Goal: Communication & Community: Answer question/provide support

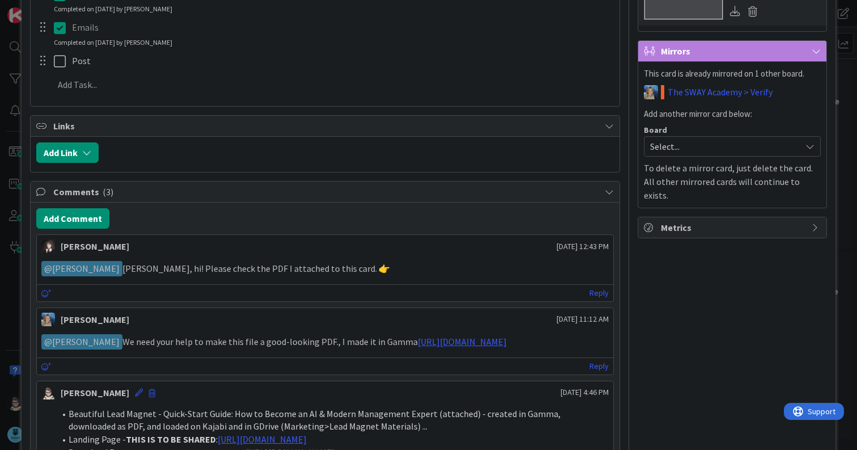
scroll to position [453, 0]
click at [594, 293] on link "Reply" at bounding box center [599, 292] width 19 height 14
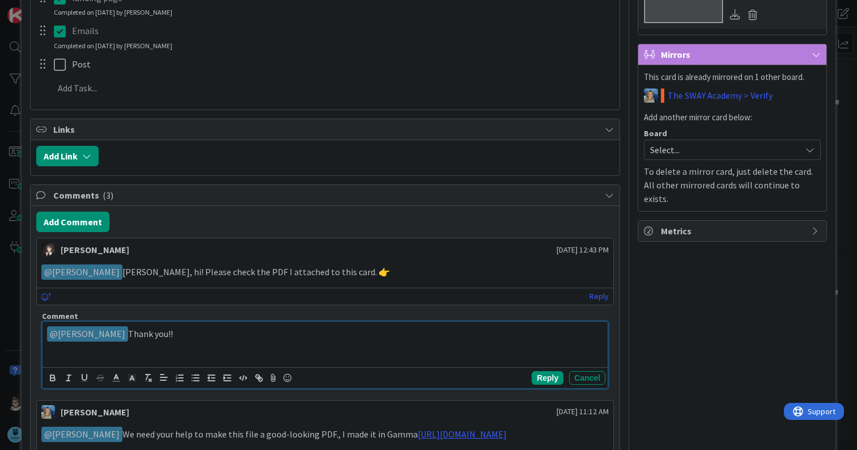
scroll to position [450, 0]
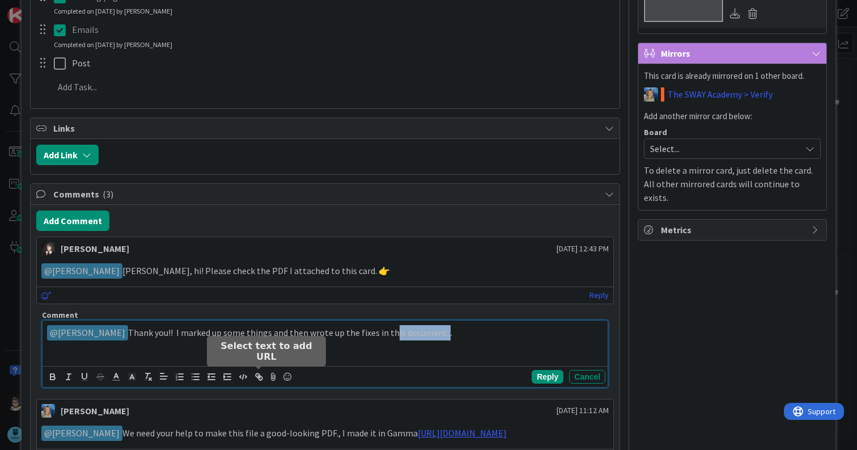
click at [259, 379] on icon "button" at bounding box center [261, 378] width 4 height 4
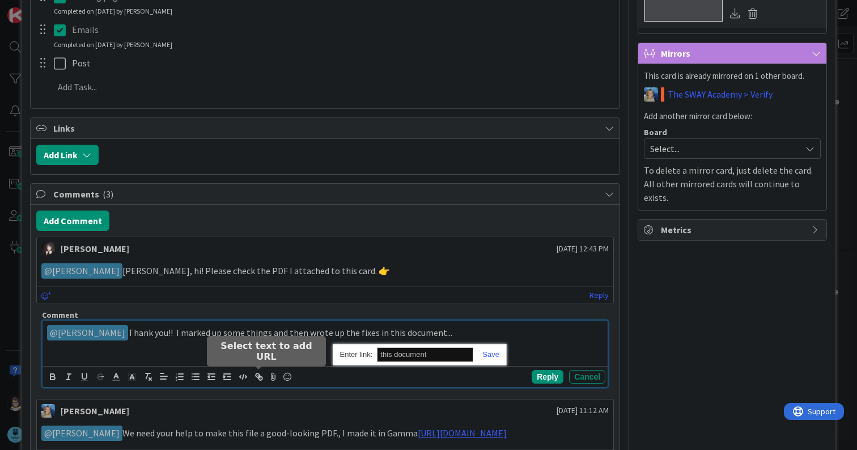
paste input "[URL][DOMAIN_NAME]"
type input "[URL][DOMAIN_NAME]"
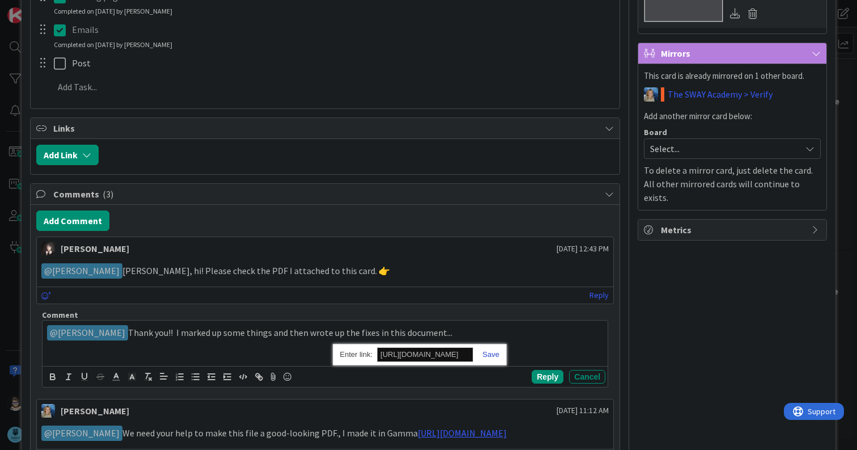
scroll to position [0, 0]
click at [494, 355] on link at bounding box center [487, 354] width 26 height 9
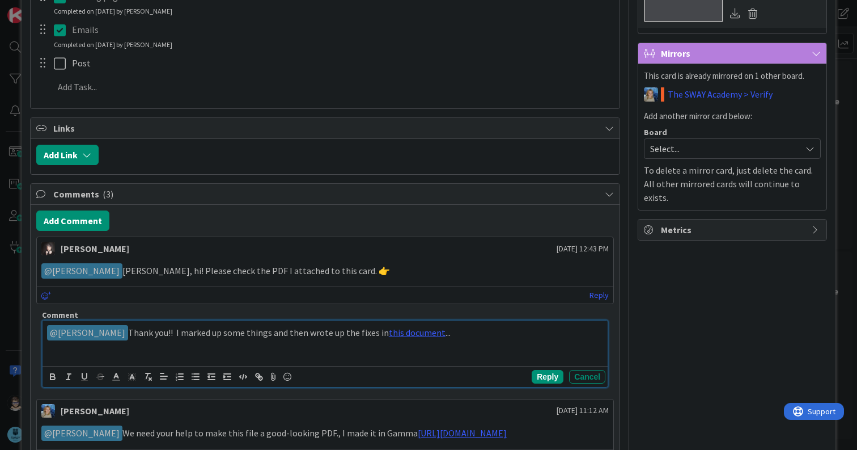
click at [495, 335] on p "﻿ @ [PERSON_NAME] ﻿ Thank you!! I marked up some things and then wrote up the f…" at bounding box center [325, 332] width 556 height 15
click at [274, 377] on icon at bounding box center [274, 377] width 14 height 16
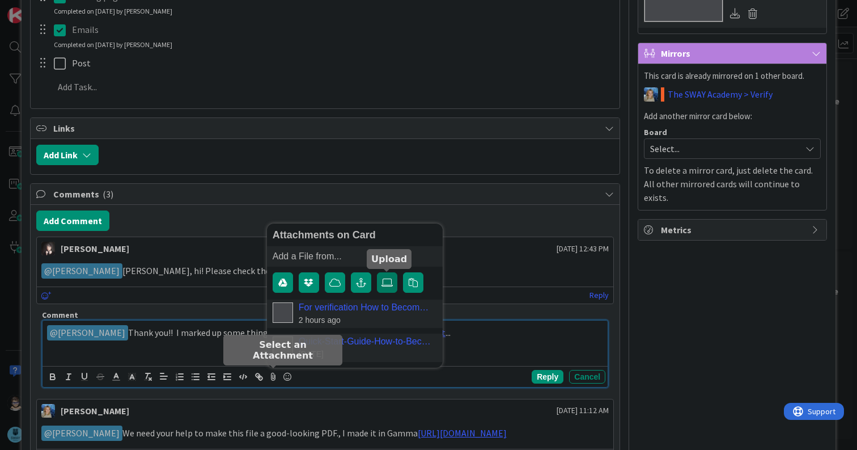
click at [388, 286] on icon at bounding box center [387, 282] width 11 height 9
click at [377, 272] on input "file" at bounding box center [377, 272] width 0 height 0
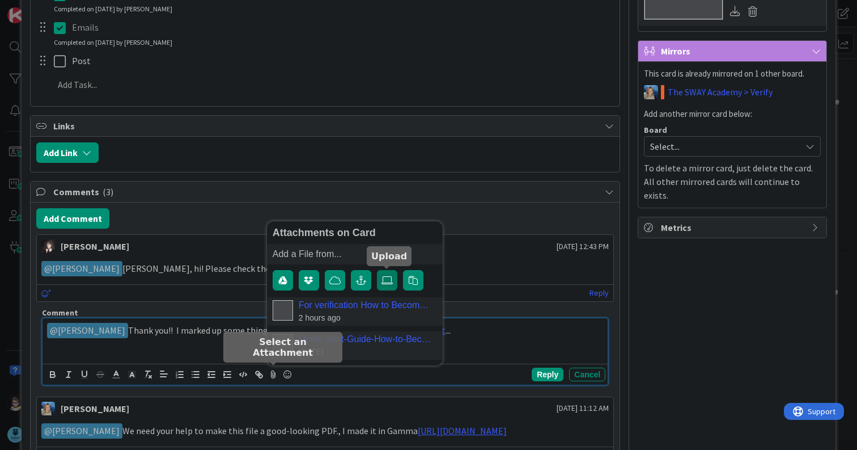
scroll to position [453, 0]
click at [386, 278] on icon at bounding box center [387, 279] width 11 height 9
click at [377, 269] on input "file" at bounding box center [377, 269] width 0 height 0
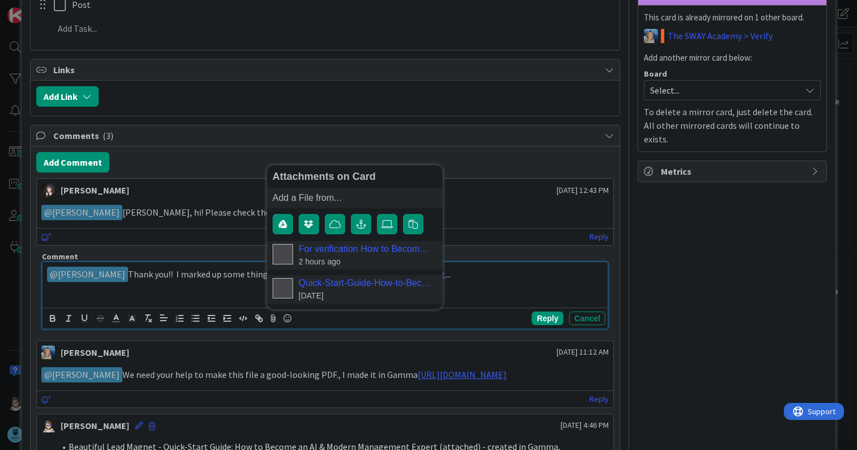
scroll to position [509, 0]
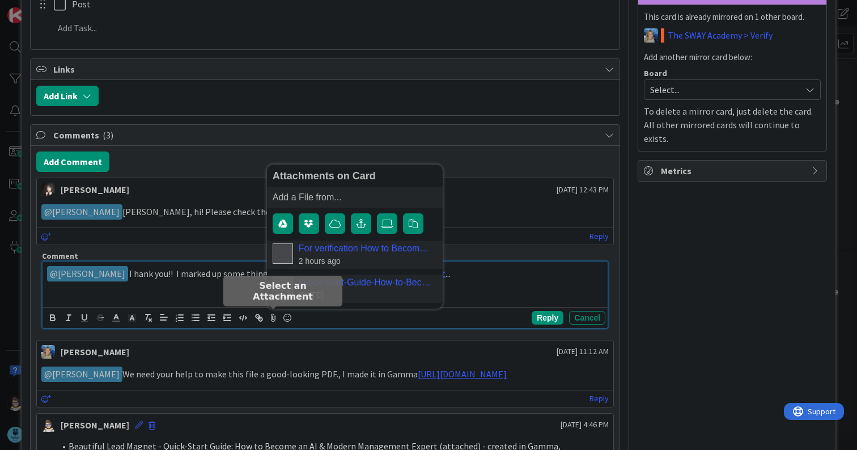
click at [305, 193] on div "Add a File from..." at bounding box center [355, 197] width 176 height 20
click at [383, 225] on icon at bounding box center [387, 223] width 11 height 9
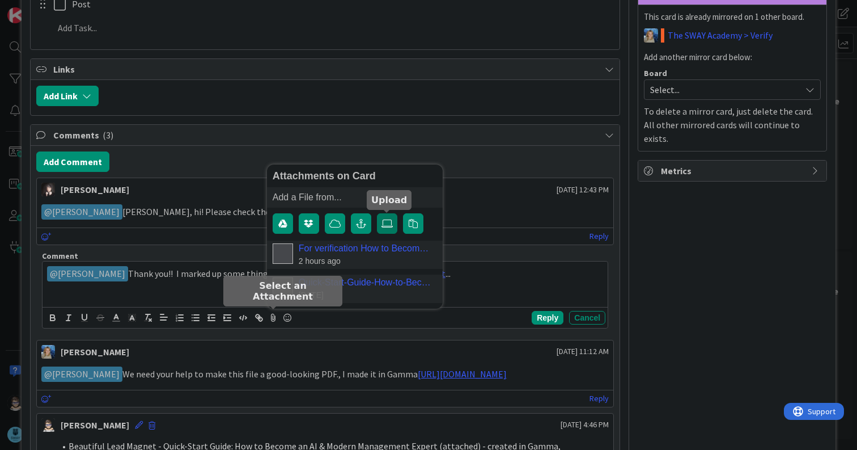
click at [377, 213] on input "file" at bounding box center [377, 213] width 0 height 0
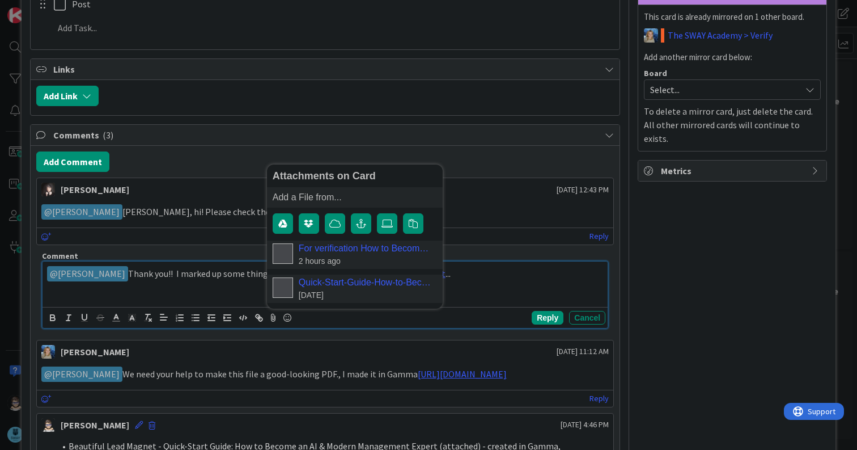
click at [518, 285] on div "﻿ @ [PERSON_NAME] ﻿ Thank you!! I marked up some things and then wrote up the f…" at bounding box center [325, 283] width 565 height 45
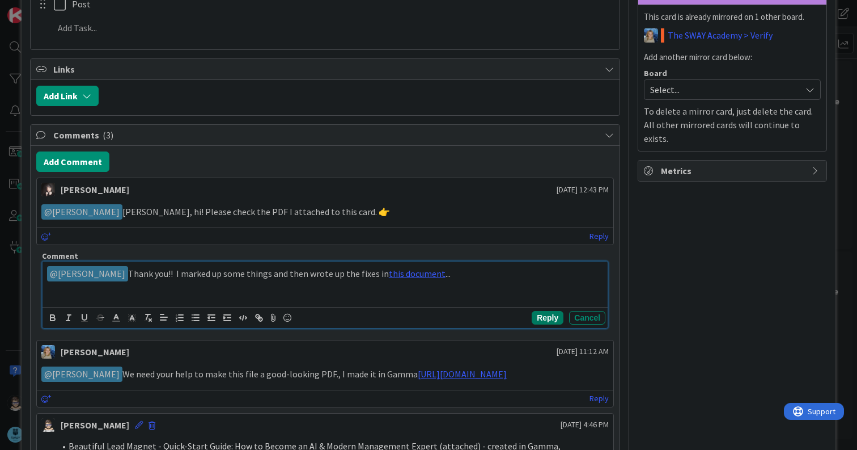
click at [546, 317] on button "Reply" at bounding box center [548, 318] width 32 height 14
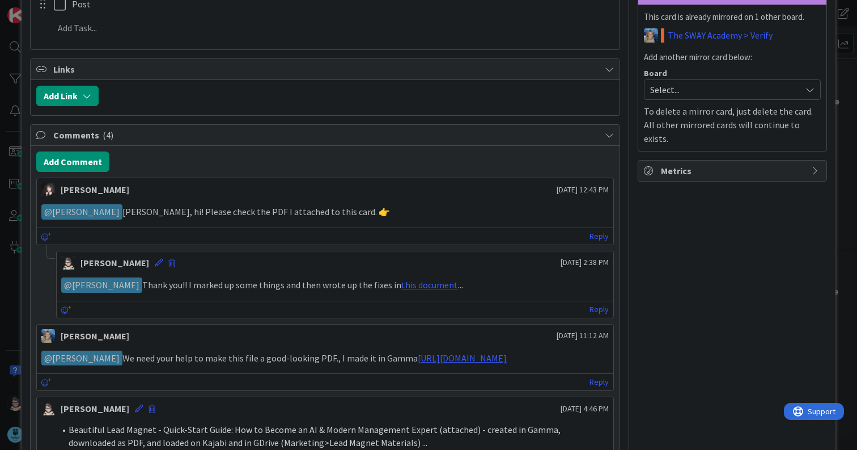
click at [515, 290] on p "﻿ @ [PERSON_NAME] ﻿ Thank you!! I marked up some things and then wrote up the f…" at bounding box center [335, 284] width 548 height 15
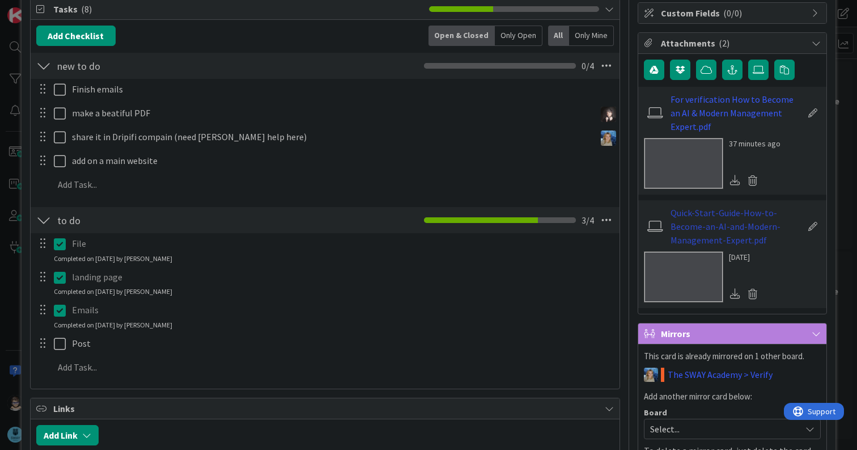
scroll to position [169, 0]
click at [753, 70] on icon at bounding box center [758, 70] width 11 height 9
click at [749, 60] on input "file" at bounding box center [749, 60] width 0 height 0
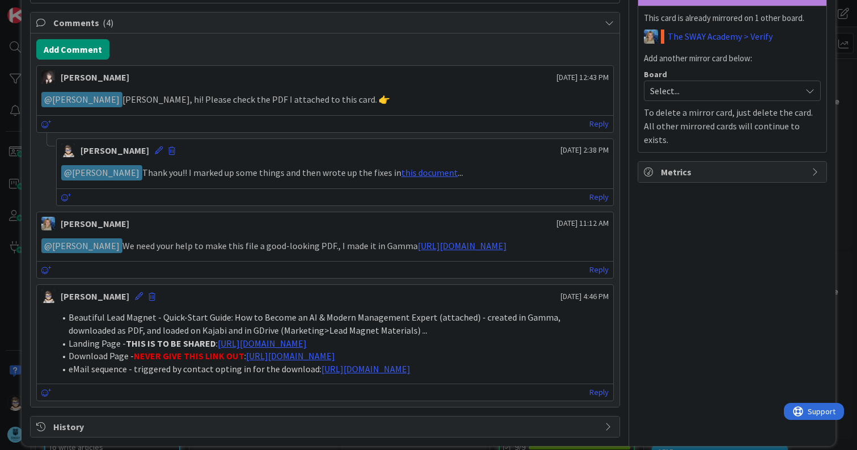
scroll to position [622, 0]
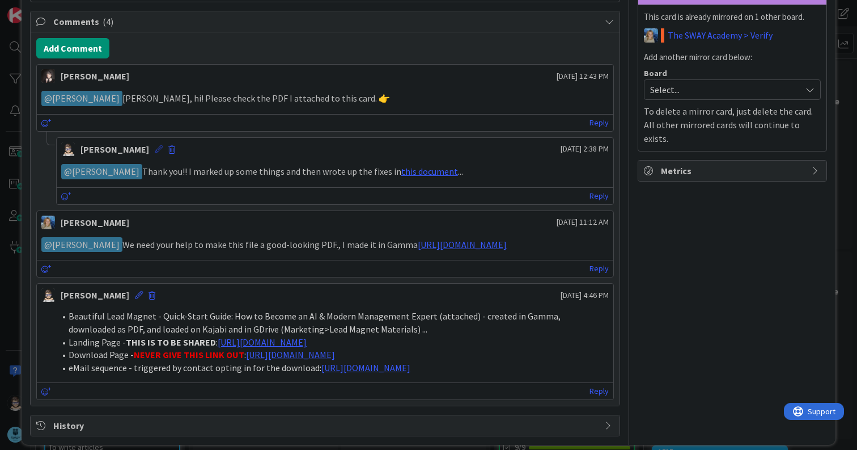
click at [155, 148] on icon at bounding box center [159, 149] width 8 height 8
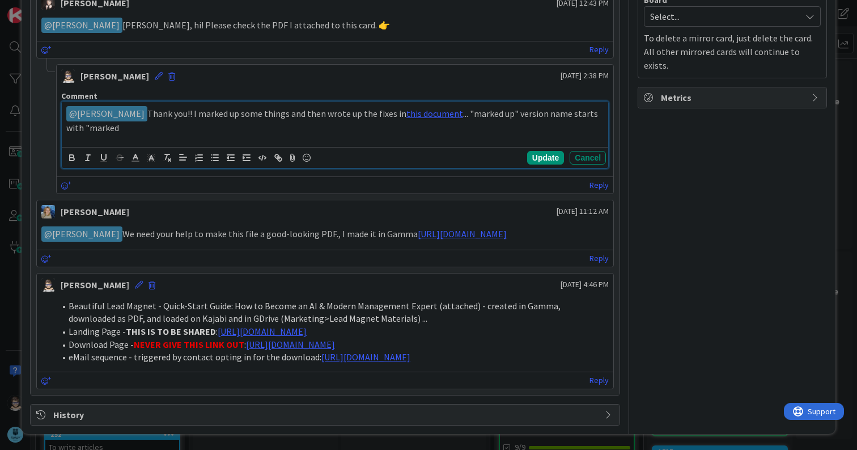
scroll to position [708, 0]
click at [539, 151] on button "Update" at bounding box center [545, 158] width 37 height 14
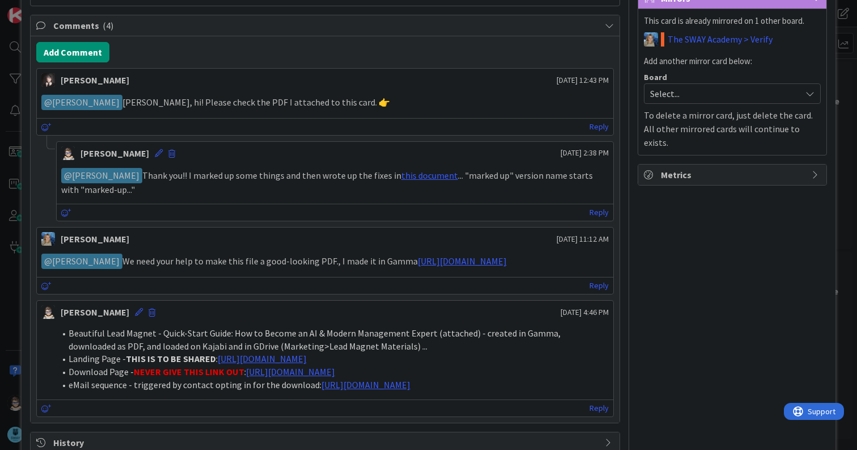
scroll to position [619, 0]
click at [155, 154] on icon at bounding box center [159, 153] width 8 height 8
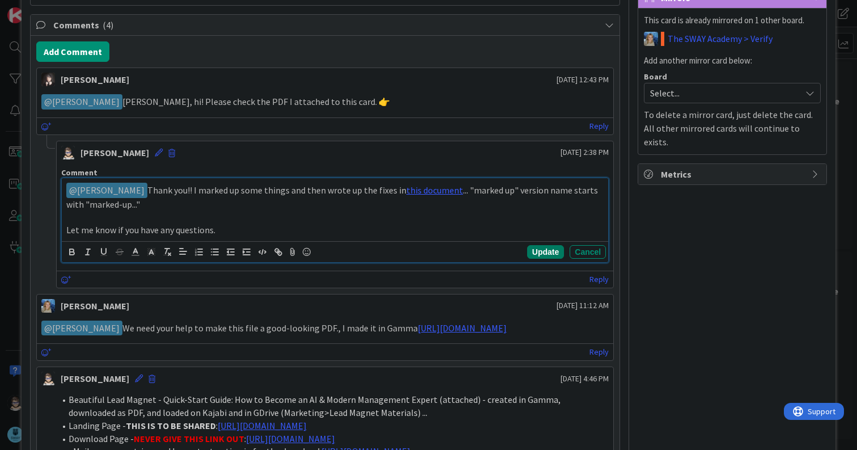
click at [533, 248] on button "Update" at bounding box center [545, 252] width 37 height 14
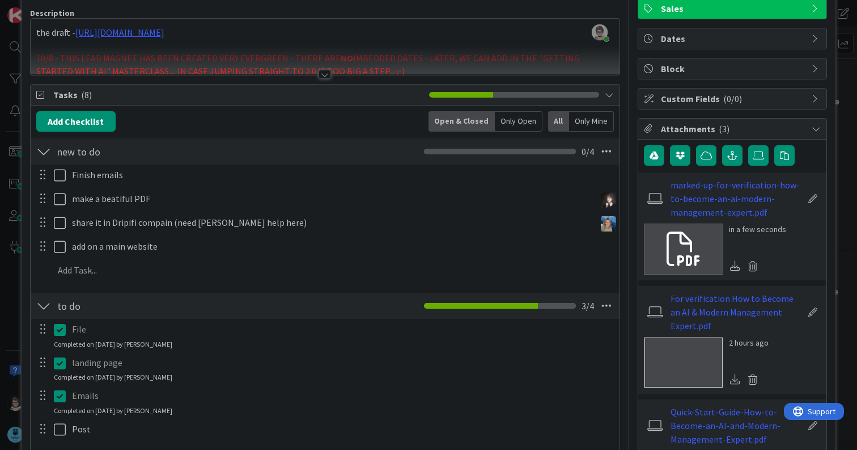
scroll to position [0, 0]
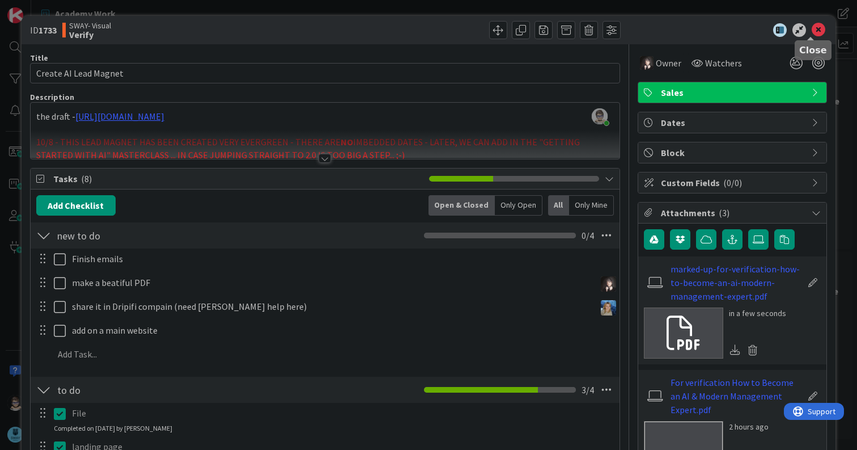
click at [812, 30] on icon at bounding box center [819, 30] width 14 height 14
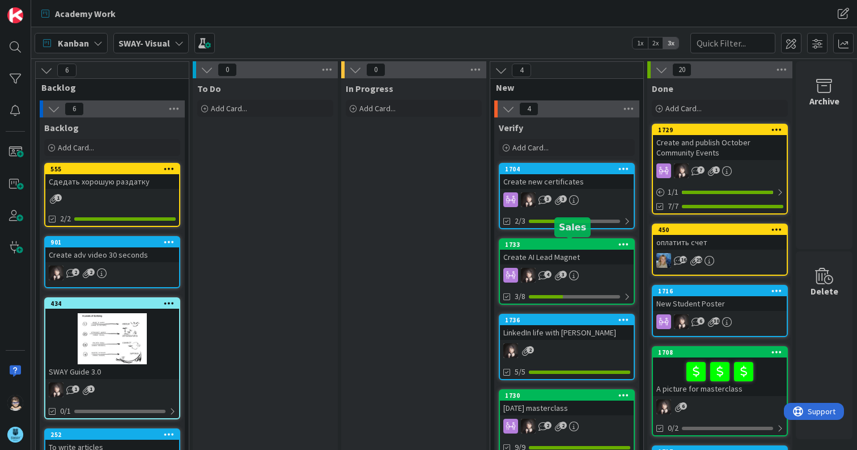
click at [556, 247] on div "1733" at bounding box center [569, 244] width 129 height 8
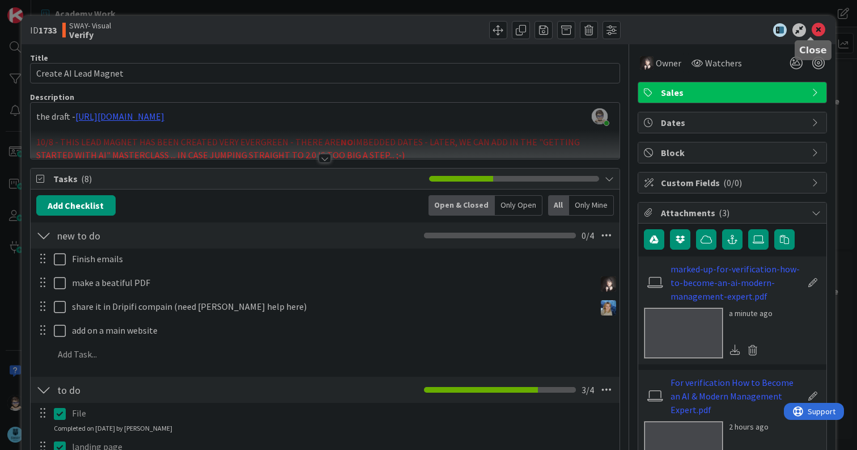
click at [812, 31] on icon at bounding box center [819, 30] width 14 height 14
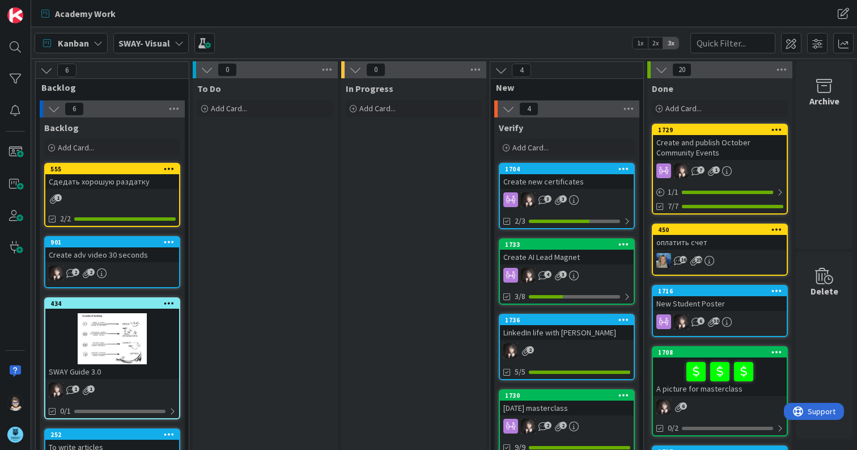
click at [175, 41] on icon at bounding box center [179, 43] width 9 height 9
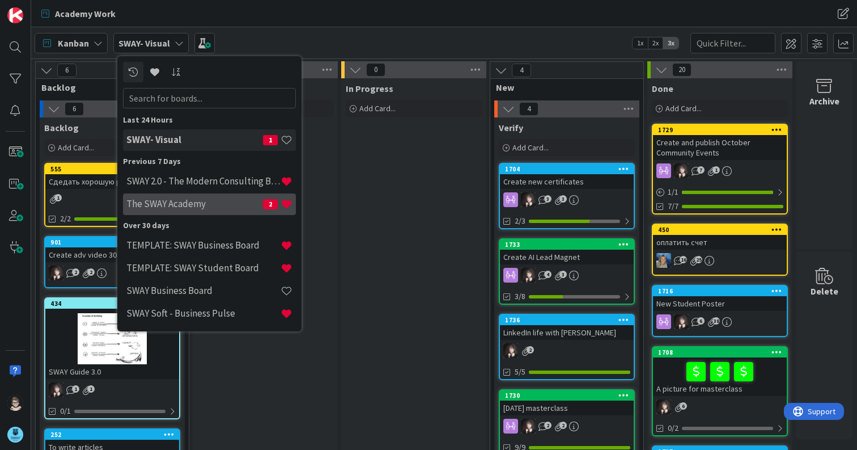
click at [165, 202] on h4 "The SWAY Academy" at bounding box center [194, 203] width 137 height 11
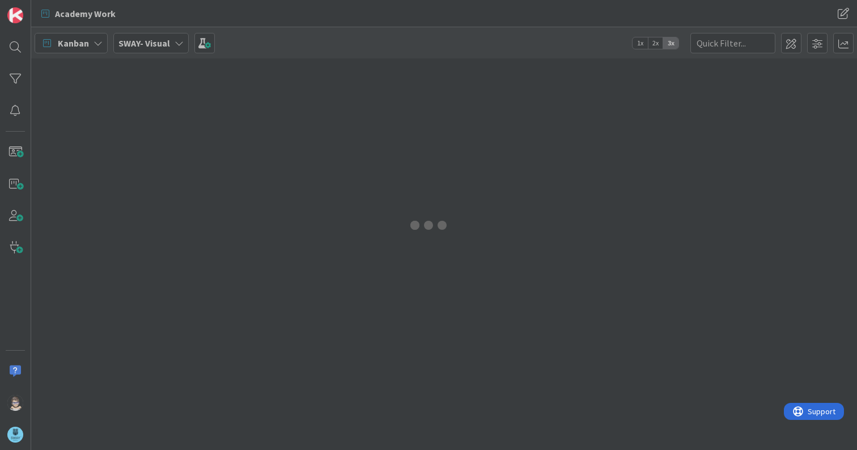
type input "re-record"
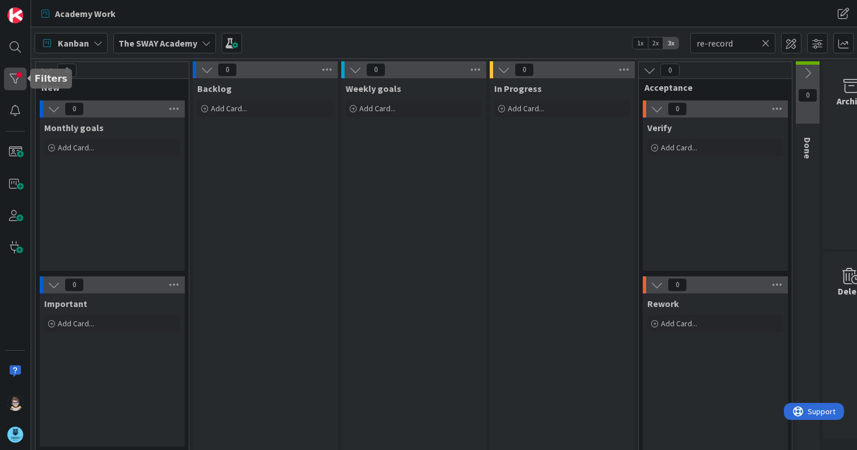
click at [19, 80] on div at bounding box center [15, 78] width 23 height 23
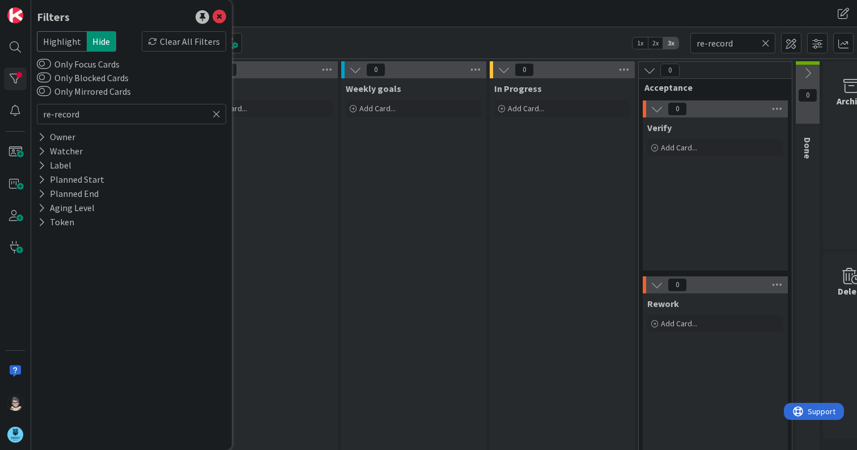
click at [216, 115] on icon at bounding box center [217, 114] width 8 height 10
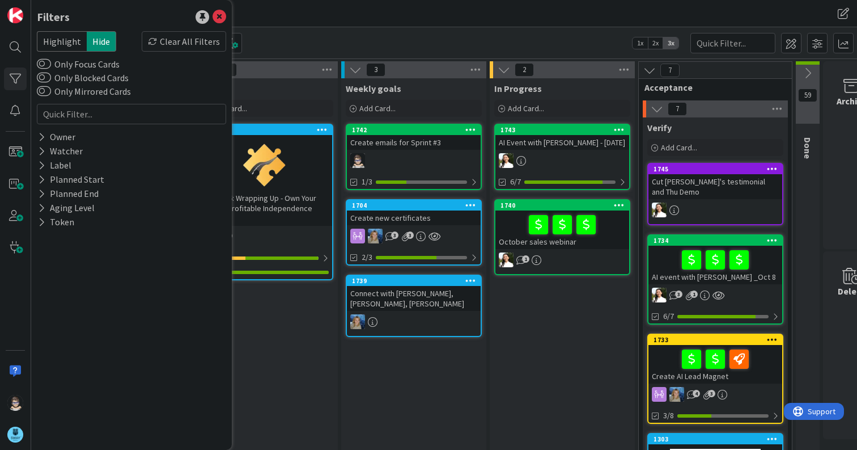
click at [61, 43] on span "Highlight" at bounding box center [62, 41] width 50 height 20
click at [218, 18] on icon at bounding box center [220, 17] width 14 height 14
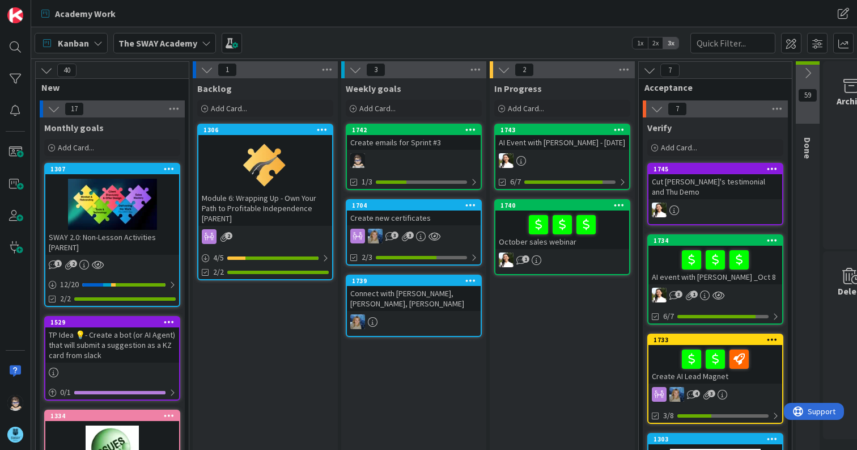
click at [205, 43] on icon at bounding box center [206, 43] width 9 height 9
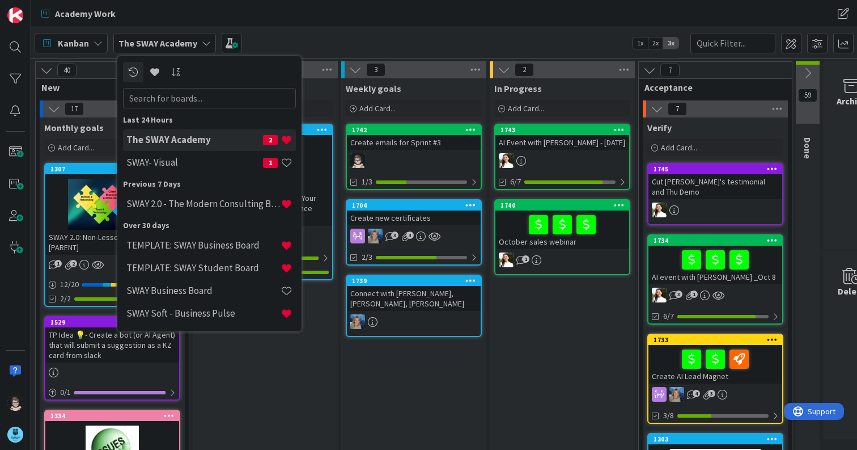
click at [172, 137] on h4 "The SWAY Academy" at bounding box center [194, 139] width 137 height 11
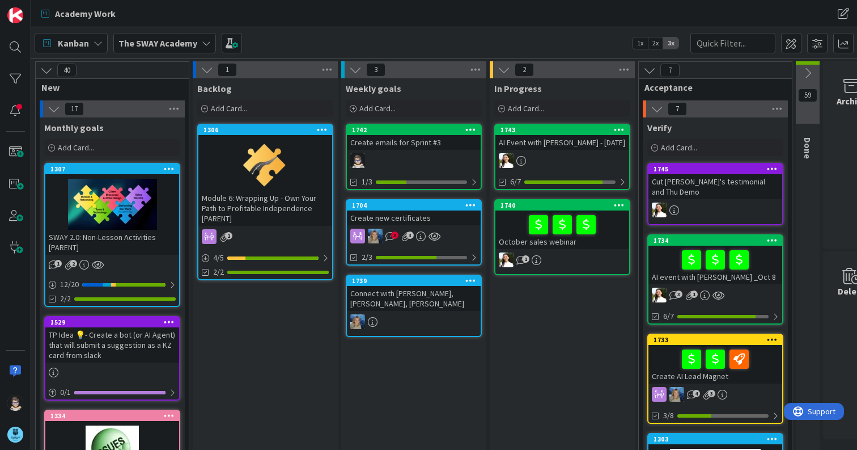
click at [392, 237] on span "3" at bounding box center [394, 234] width 7 height 7
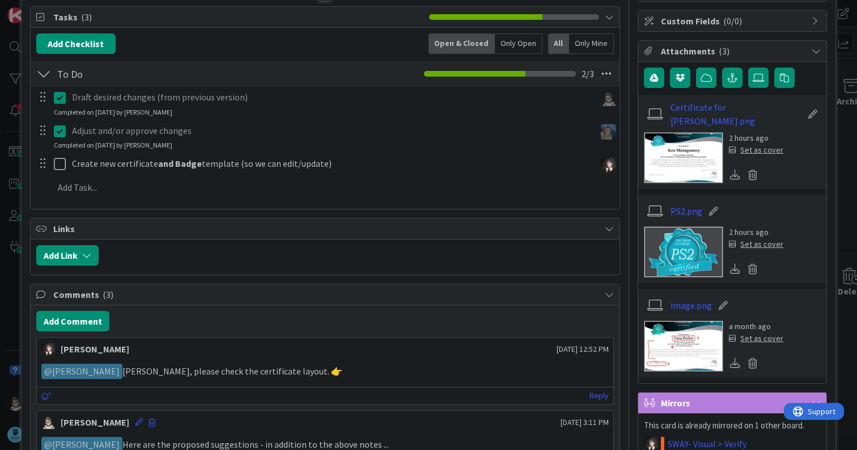
scroll to position [161, 0]
click at [678, 153] on img at bounding box center [683, 158] width 79 height 51
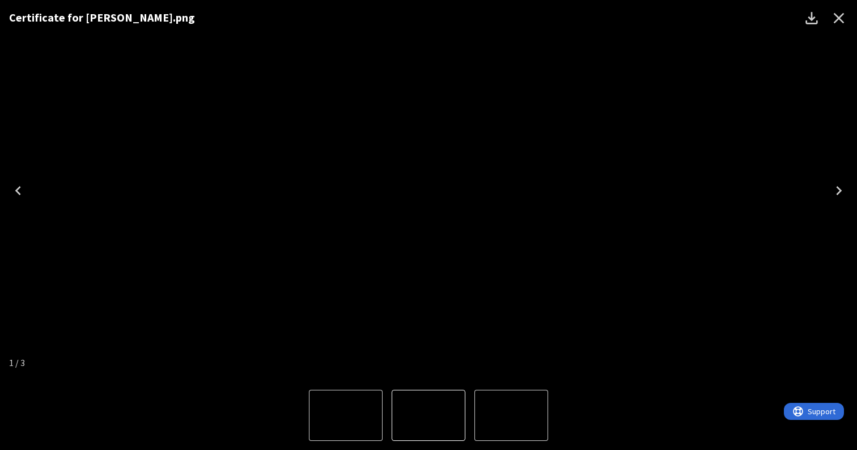
click at [429, 191] on img "1 of 3" at bounding box center [429, 191] width 0 height 0
click at [840, 15] on icon "Close" at bounding box center [839, 18] width 18 height 18
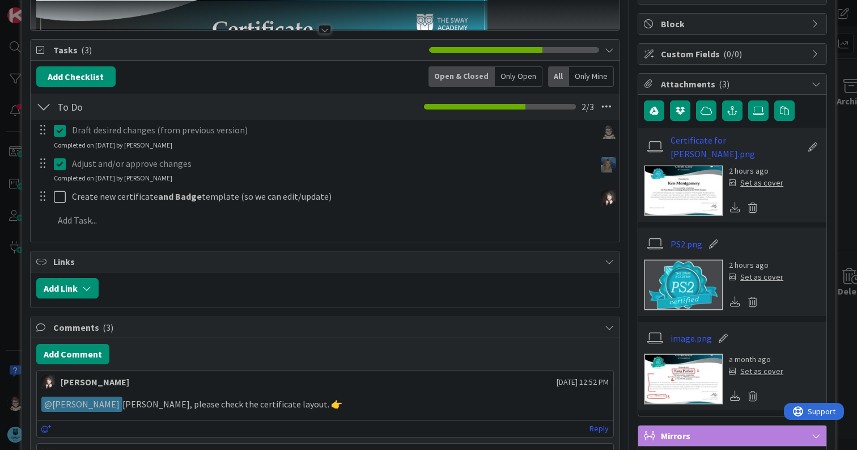
scroll to position [0, 0]
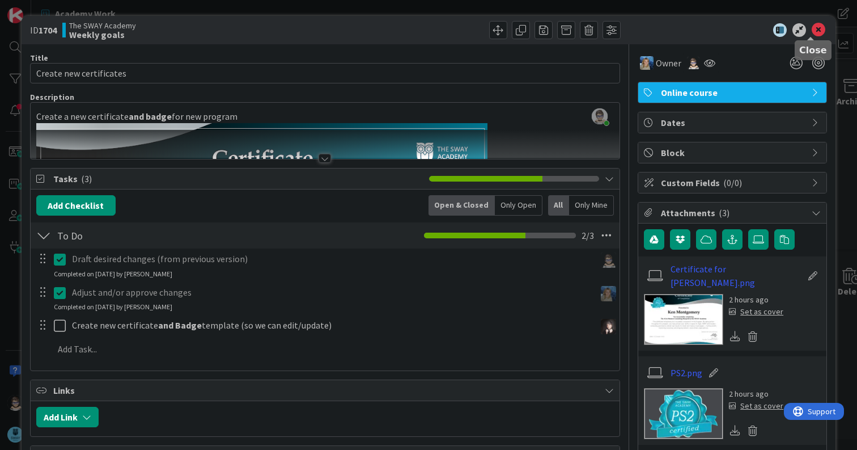
click at [813, 29] on icon at bounding box center [819, 30] width 14 height 14
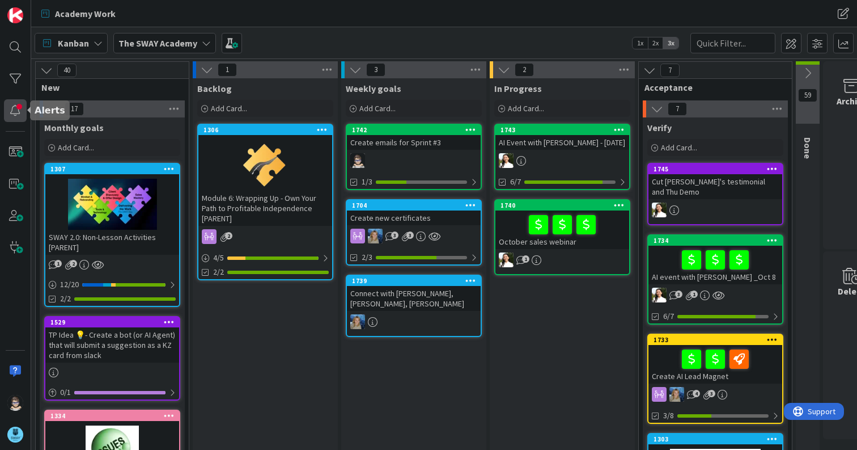
click at [14, 115] on div at bounding box center [15, 110] width 23 height 23
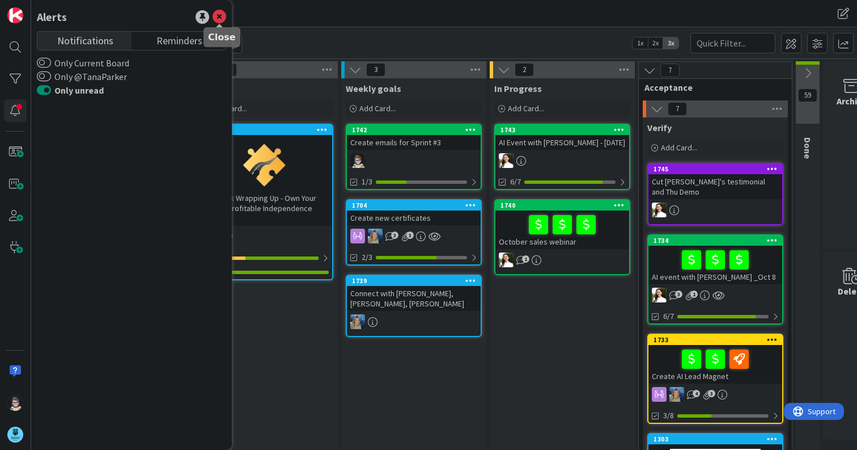
click at [218, 19] on icon at bounding box center [220, 17] width 14 height 14
